Goal: Go to known website: Access a specific website the user already knows

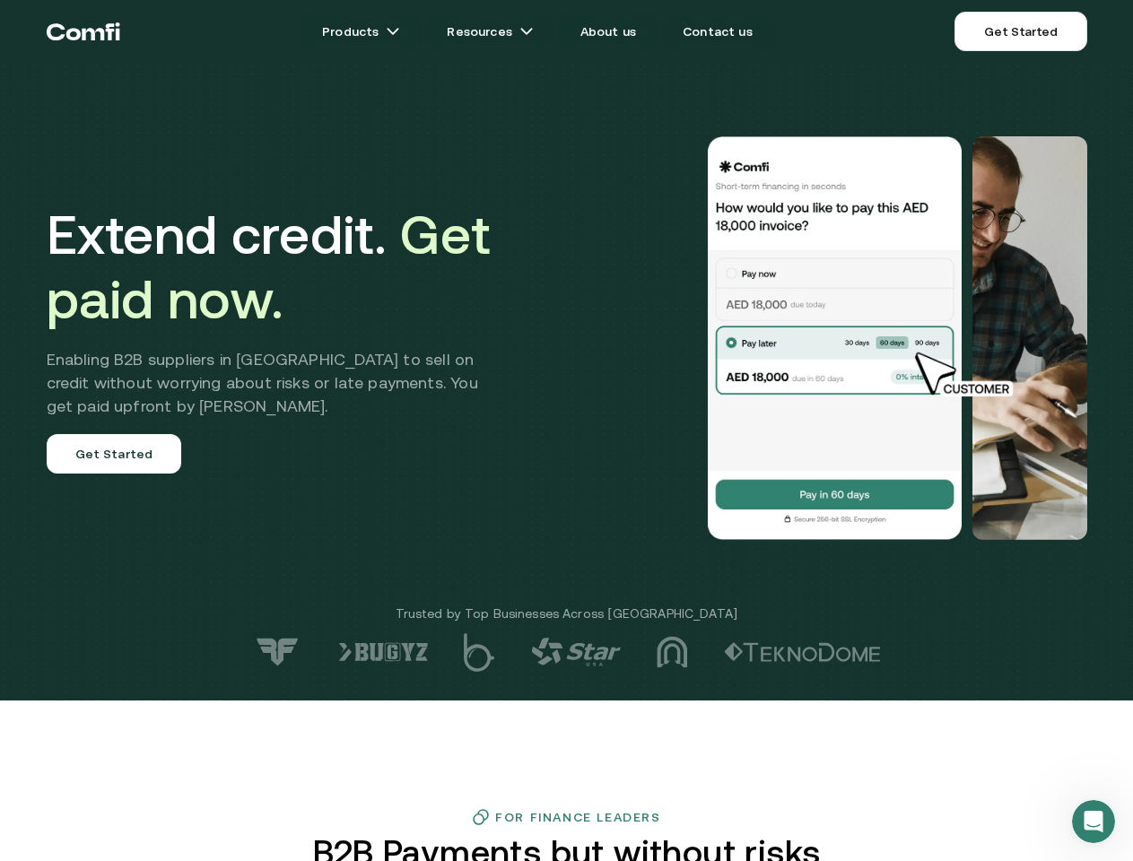
click at [566, 431] on div at bounding box center [807, 338] width 561 height 404
click at [1094, 822] on icon "Open Intercom Messenger" at bounding box center [1094, 823] width 30 height 30
